Goal: Transaction & Acquisition: Book appointment/travel/reservation

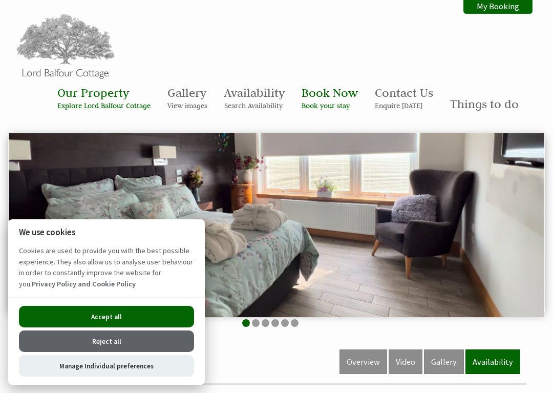
click at [100, 318] on button "Accept all" at bounding box center [106, 317] width 175 height 22
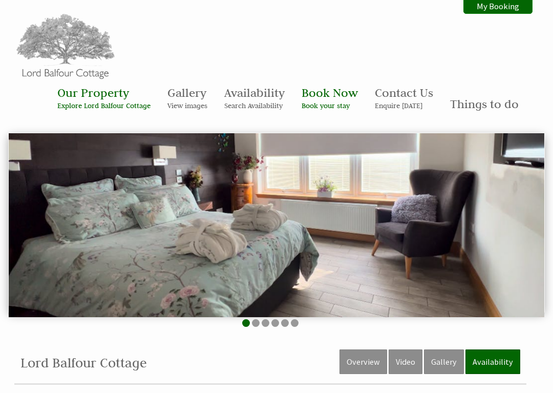
click at [340, 102] on small "Book your stay" at bounding box center [330, 105] width 56 height 9
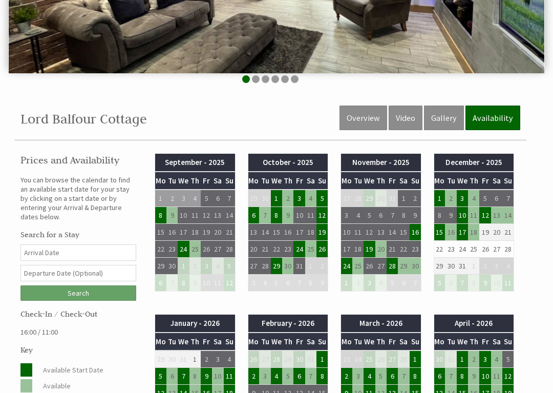
scroll to position [244, 0]
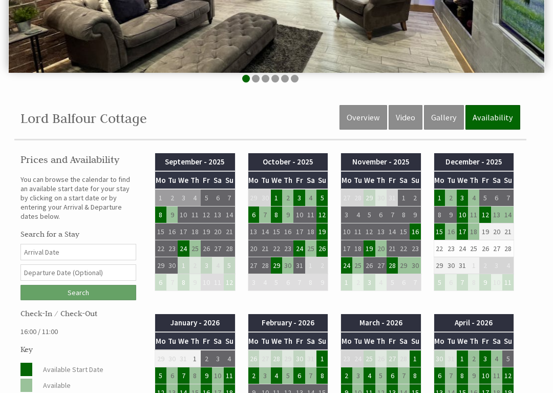
click at [160, 219] on td "8" at bounding box center [160, 215] width 11 height 17
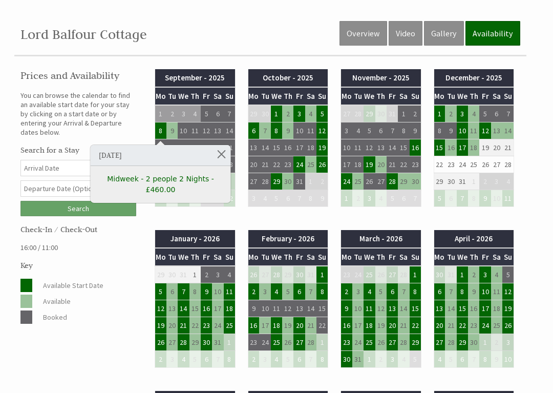
scroll to position [328, 0]
click at [149, 181] on link "Midweek - 2 people 2 Nights - £460.00" at bounding box center [161, 185] width 126 height 22
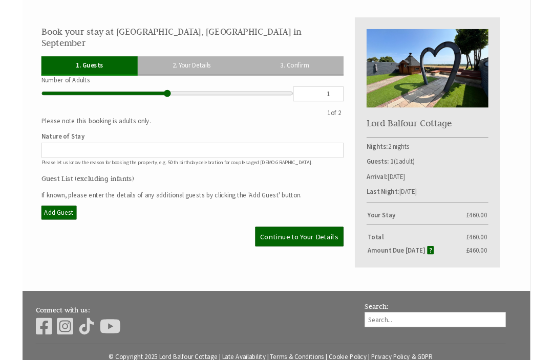
scroll to position [331, 0]
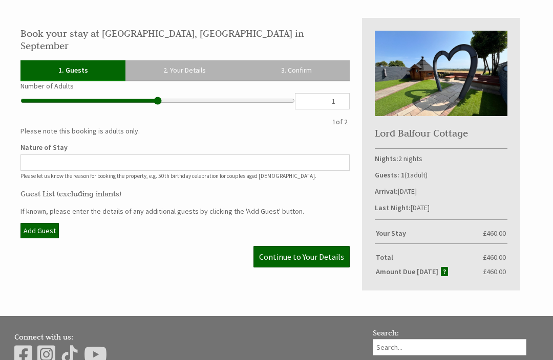
click at [60, 158] on input "Nature of Stay" at bounding box center [184, 163] width 329 height 16
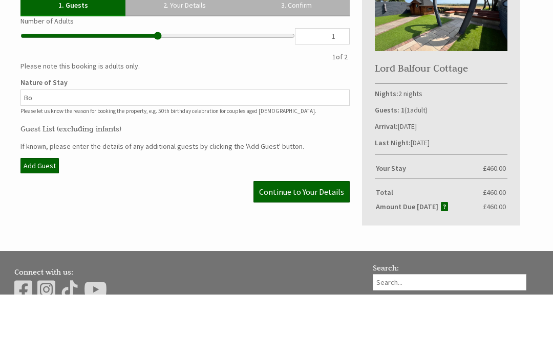
type input "B"
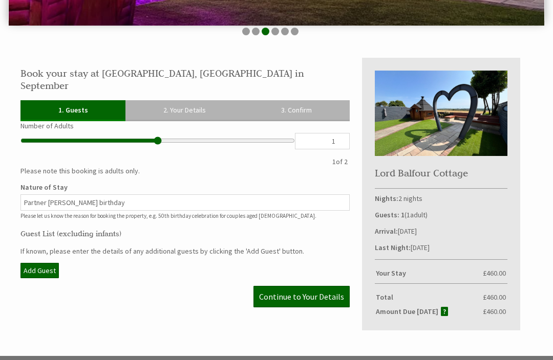
scroll to position [283, 0]
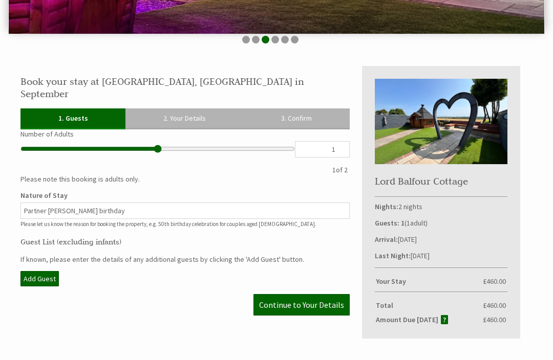
type input "Partner [PERSON_NAME] birthday"
click at [347, 142] on input "1" at bounding box center [322, 150] width 55 height 16
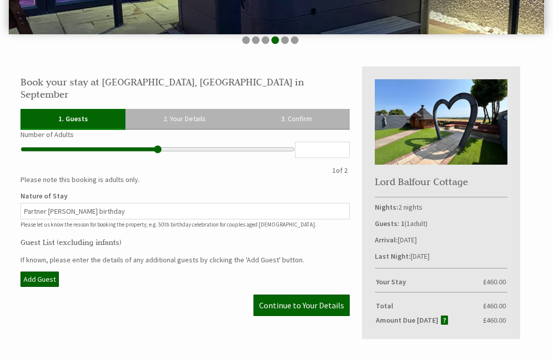
type input "2"
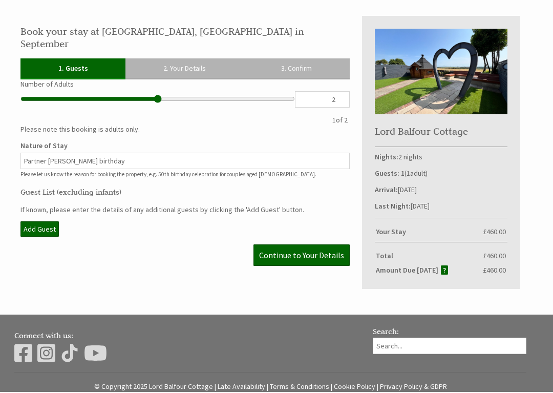
scroll to position [333, 0]
click at [329, 248] on link "Continue to Your Details" at bounding box center [301, 255] width 96 height 22
